Goal: Find specific page/section

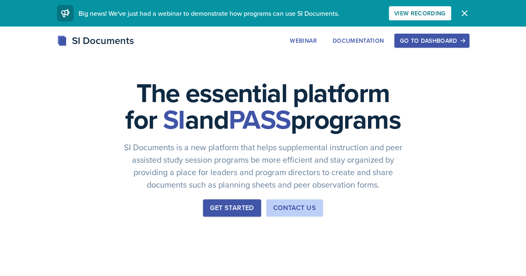
click at [465, 43] on icon "button" at bounding box center [463, 41] width 6 height 6
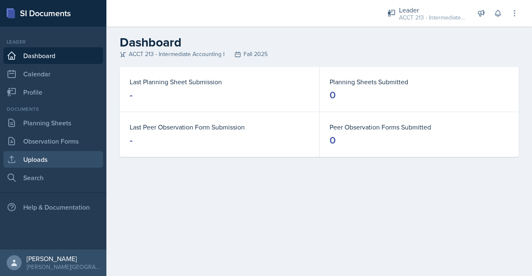
click at [48, 157] on link "Uploads" at bounding box center [53, 159] width 100 height 17
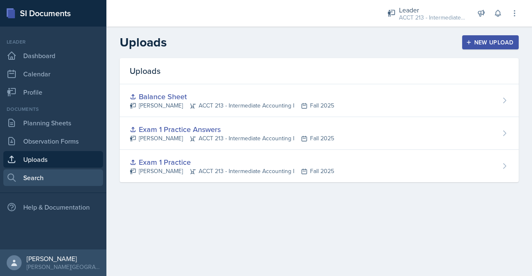
click at [46, 182] on link "Search" at bounding box center [53, 178] width 100 height 17
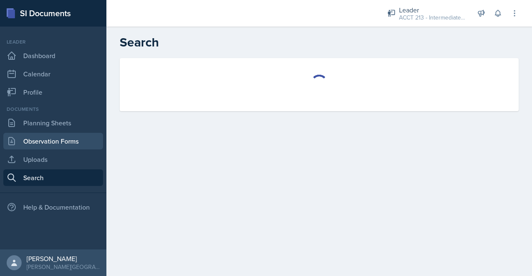
select select "all"
select select "1"
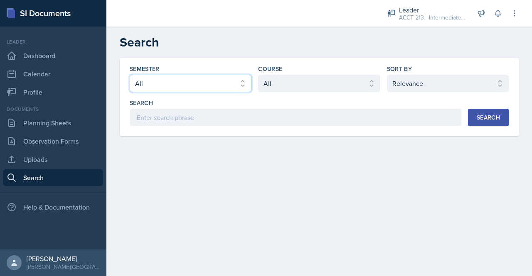
click at [214, 81] on select "Select semester All Fall 2025 SPRING 2025 Fall 2024 Spring 2024 Fall 2023 Sprin…" at bounding box center [191, 83] width 122 height 17
click at [130, 75] on select "Select semester All Fall 2025 SPRING 2025 Fall 2024 Spring 2024 Fall 2023 Sprin…" at bounding box center [191, 83] width 122 height 17
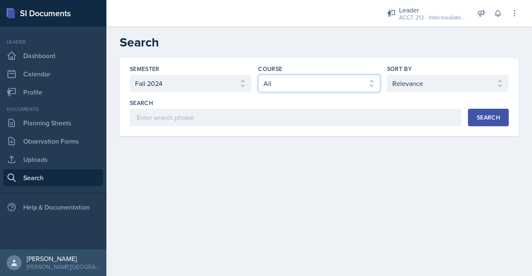
click at [330, 77] on select "Select course All ACCT 113 - Principles of Accounting I ACCT 213 - Intermediate…" at bounding box center [319, 83] width 122 height 17
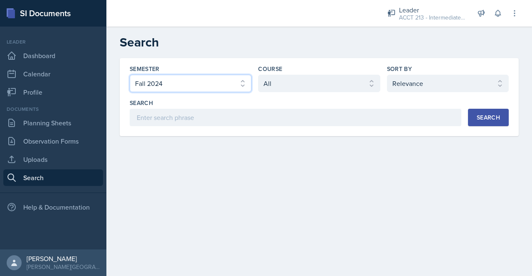
click at [217, 84] on select "Select semester All Fall 2025 SPRING 2025 Fall 2024 Spring 2024 Fall 2023 Sprin…" at bounding box center [191, 83] width 122 height 17
select select "b15cd649-1f10-4162-9e43-fe849f5c3c29"
click at [130, 75] on select "Select semester All Fall 2025 SPRING 2025 Fall 2024 Spring 2024 Fall 2023 Sprin…" at bounding box center [191, 83] width 122 height 17
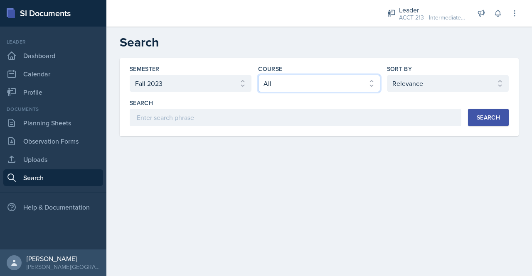
click at [295, 83] on select "Select course All ACCT 113 - Principles of Accounting I ACCT 213 - Intermediate…" at bounding box center [319, 83] width 122 height 17
